Goal: Task Accomplishment & Management: Manage account settings

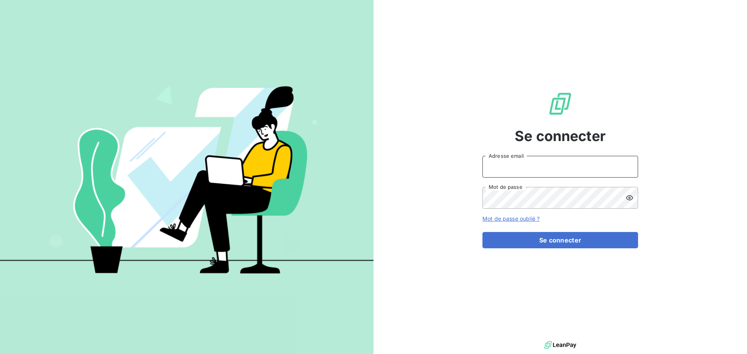
click at [529, 171] on input "Adresse email" at bounding box center [560, 167] width 156 height 22
click at [629, 168] on icon at bounding box center [627, 167] width 6 height 6
type input "[PERSON_NAME][EMAIL_ADDRESS][PERSON_NAME][DOMAIN_NAME]"
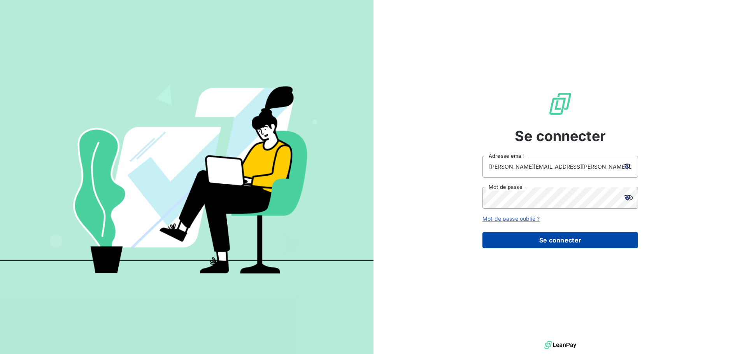
click at [563, 242] on button "Se connecter" at bounding box center [560, 240] width 156 height 16
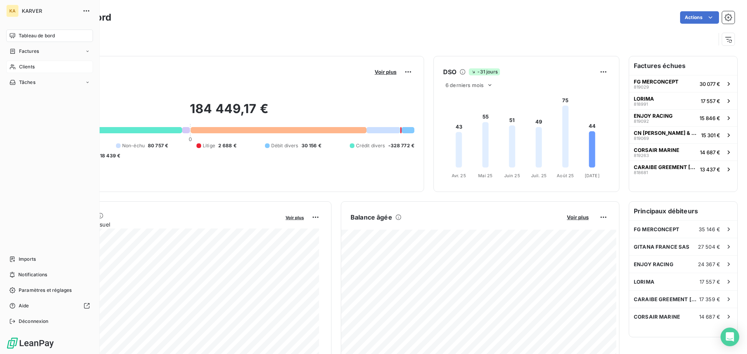
click at [29, 67] on span "Clients" at bounding box center [27, 66] width 16 height 7
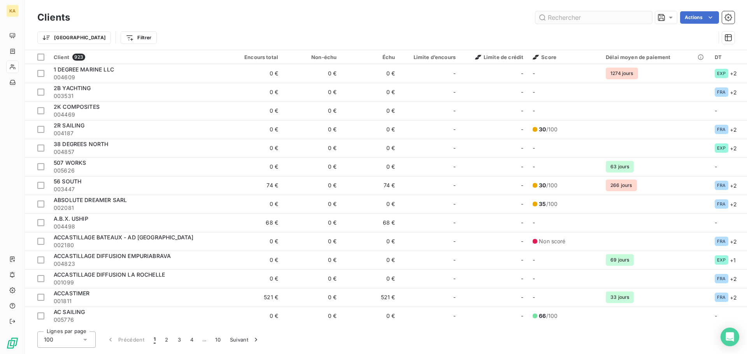
click at [628, 19] on input "text" at bounding box center [593, 17] width 117 height 12
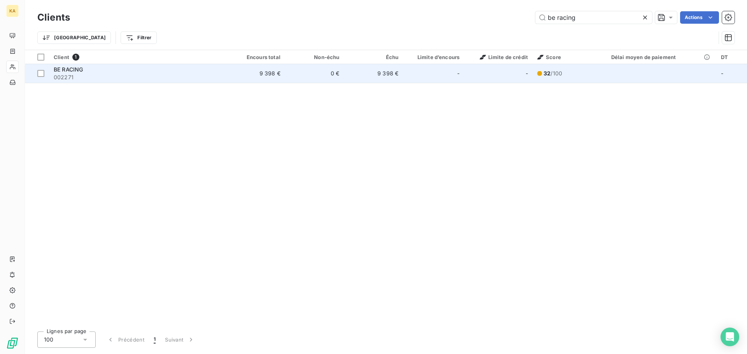
type input "be racing"
click at [69, 76] on span "002271" at bounding box center [138, 78] width 168 height 8
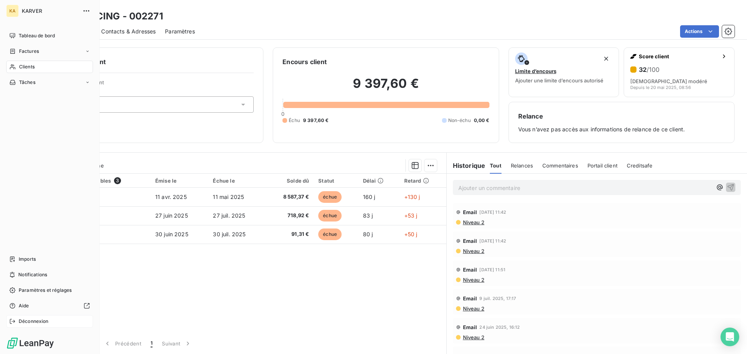
drag, startPoint x: 41, startPoint y: 324, endPoint x: 50, endPoint y: 319, distance: 10.4
click at [41, 324] on span "Déconnexion" at bounding box center [34, 321] width 30 height 7
